Goal: Check status

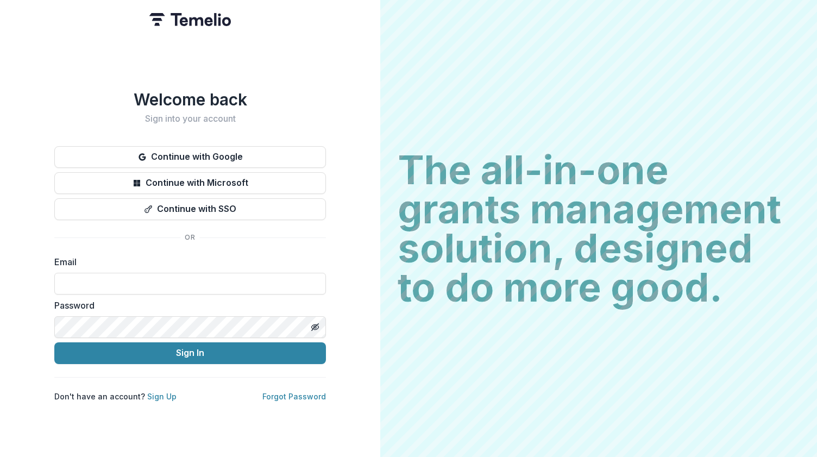
click at [268, 292] on form "Email Password Sign In" at bounding box center [189, 309] width 271 height 109
type input "**********"
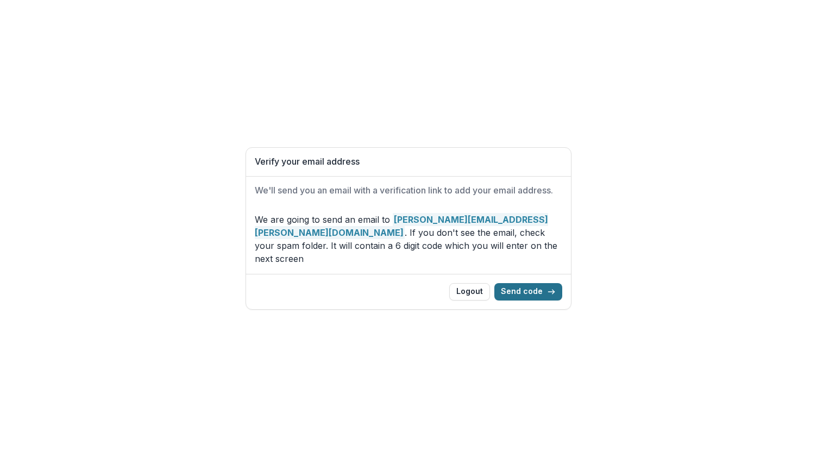
click at [517, 291] on button "Send code" at bounding box center [528, 291] width 68 height 17
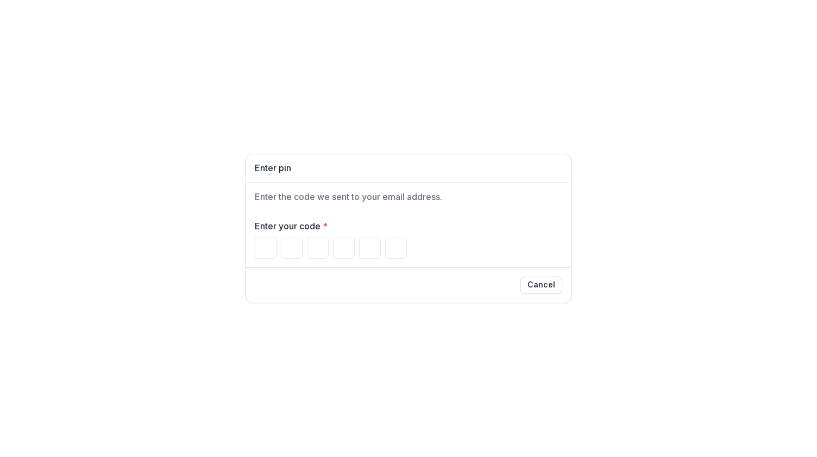
type input "*"
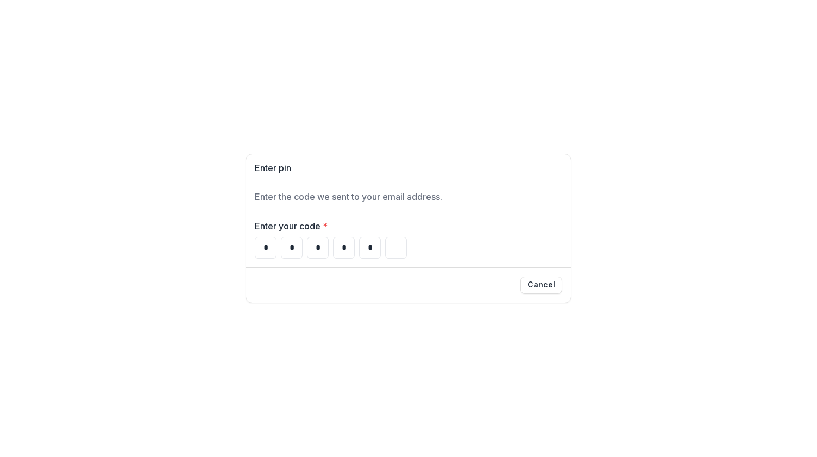
type input "*"
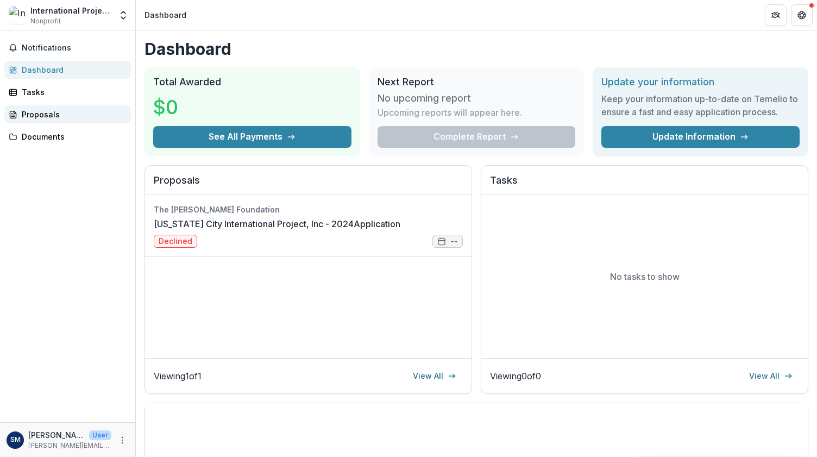
click at [52, 116] on div "Proposals" at bounding box center [72, 114] width 100 height 11
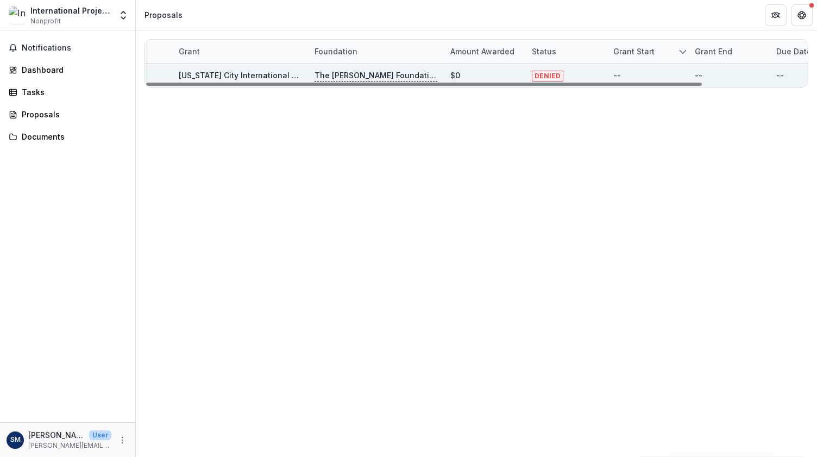
click at [333, 75] on p "The [PERSON_NAME] Foundation" at bounding box center [375, 76] width 123 height 12
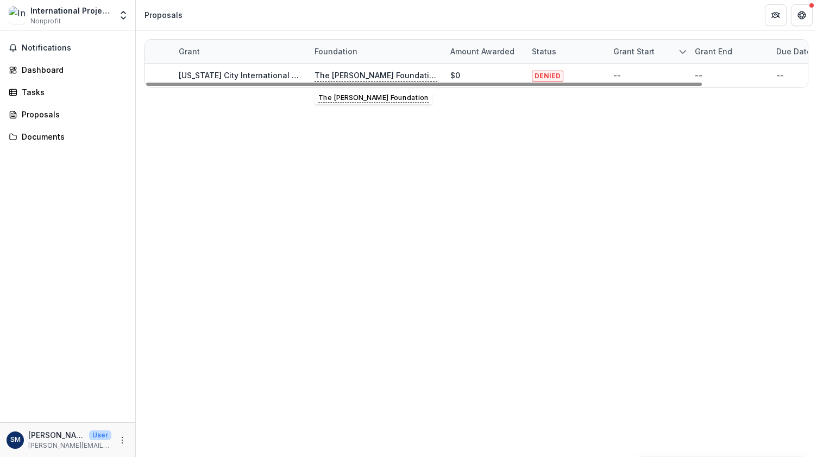
click at [212, 115] on div "Grant Foundation Amount awarded Status Grant start Grant end Due Date Report Du…" at bounding box center [476, 243] width 681 height 426
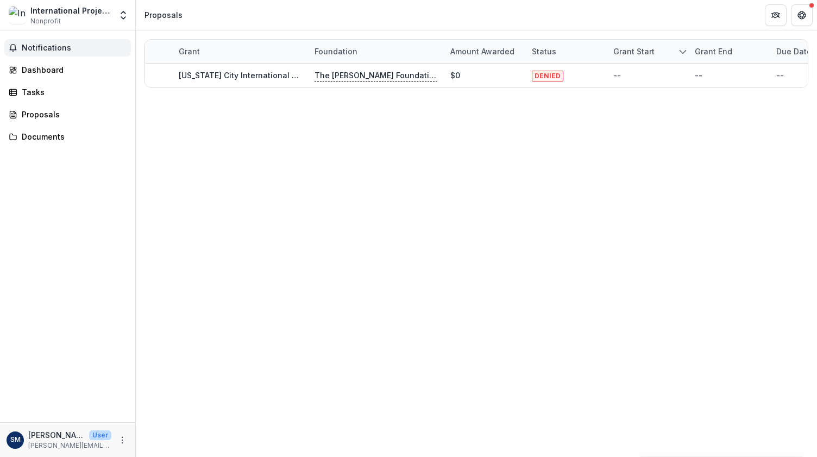
click at [35, 50] on span "Notifications" at bounding box center [74, 47] width 105 height 9
click at [32, 69] on div "Dashboard" at bounding box center [72, 69] width 100 height 11
